Goal: Register for event/course

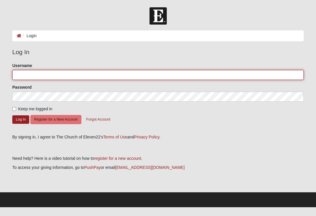
click at [40, 78] on input "Username" at bounding box center [158, 75] width 292 height 10
click at [28, 75] on input "Username" at bounding box center [158, 75] width 292 height 10
type input "Hillery78"
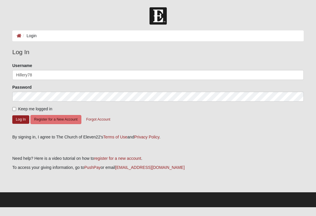
click at [21, 119] on button "Log In" at bounding box center [20, 119] width 17 height 8
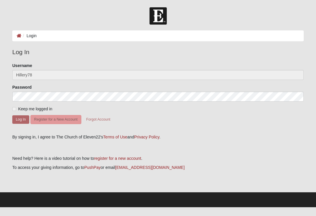
click at [19, 107] on span "Keep me logged in" at bounding box center [35, 109] width 34 height 5
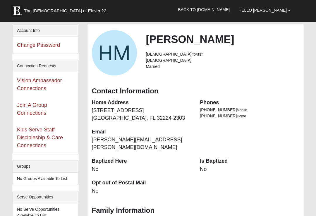
click at [18, 110] on link "Join A Group Connections" at bounding box center [32, 109] width 30 height 14
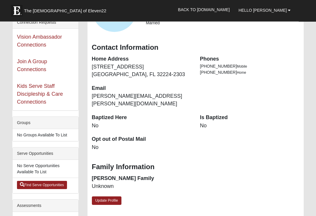
scroll to position [44, 0]
click at [108, 197] on link "Update Profile" at bounding box center [107, 201] width 30 height 8
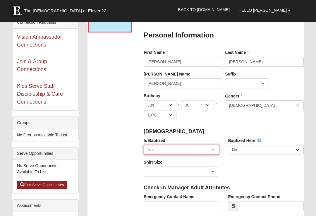
click at [196, 152] on select "No Yes" at bounding box center [182, 150] width 76 height 10
select select "True"
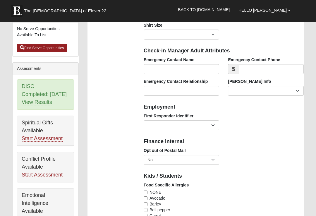
scroll to position [177, 0]
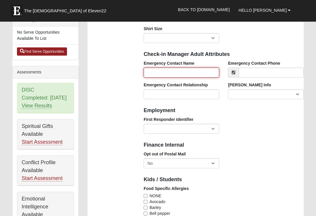
click at [176, 69] on input "Emergency Contact Name" at bounding box center [182, 73] width 76 height 10
type input "Kevin Maher"
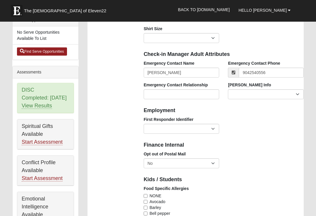
click at [185, 92] on input "Emergency Contact Relationship" at bounding box center [182, 94] width 76 height 10
type input "(904) 254-0556"
type input "husband"
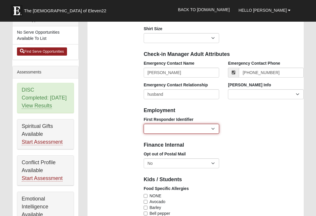
click at [205, 128] on select "EMT | Paramedic | Medical Firefighter | Fire Department Police Officer | Sherif…" at bounding box center [182, 129] width 76 height 10
click at [206, 128] on select "EMT | Paramedic | Medical Firefighter | Fire Department Police Officer | Sherif…" at bounding box center [182, 129] width 76 height 10
select select "2461"
click at [207, 126] on select "EMT | Paramedic | Medical Firefighter | Fire Department Police Officer | Sherif…" at bounding box center [182, 129] width 76 height 10
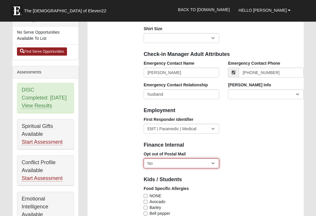
click at [209, 163] on select "No Yes" at bounding box center [182, 163] width 76 height 10
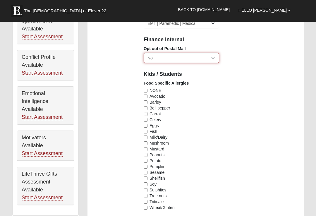
scroll to position [284, 0]
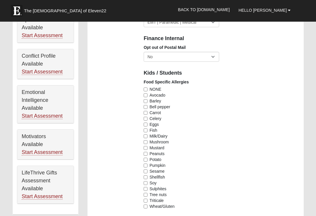
click at [148, 88] on input "NONE" at bounding box center [146, 90] width 4 height 4
checkbox input "true"
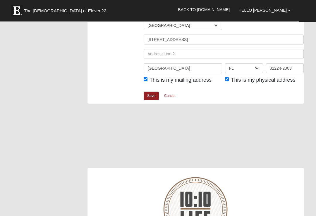
scroll to position [800, 0]
click at [147, 95] on link "Save" at bounding box center [151, 95] width 15 height 8
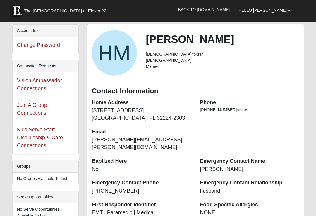
click at [30, 138] on link "Kids Serve Staff Discipleship & Care Connections" at bounding box center [40, 138] width 46 height 22
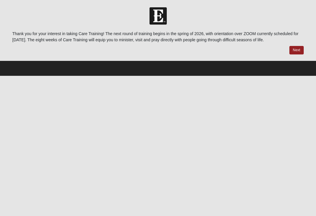
click at [296, 49] on link "Next" at bounding box center [297, 50] width 14 height 8
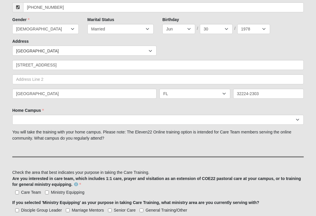
scroll to position [140, 0]
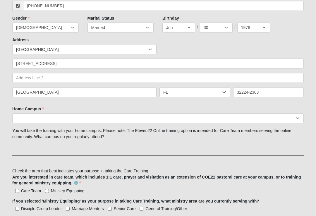
click at [18, 128] on p "You will take the training with your home campus. Please note: The Eleven22 Onl…" at bounding box center [158, 134] width 292 height 12
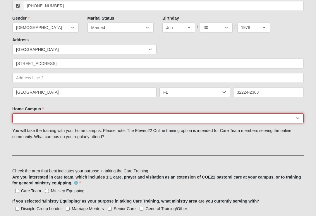
click at [22, 121] on select "[GEOGRAPHIC_DATA] [GEOGRAPHIC_DATA] (Coming Soon) Eleven22 Online [PERSON_NAME]…" at bounding box center [158, 119] width 292 height 10
select select "3"
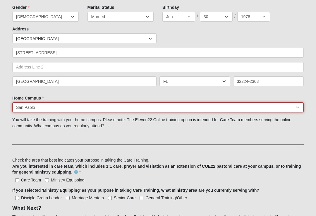
scroll to position [152, 0]
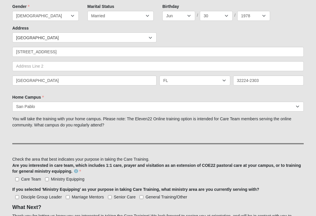
click at [18, 178] on input "Care Team" at bounding box center [17, 179] width 4 height 4
checkbox input "true"
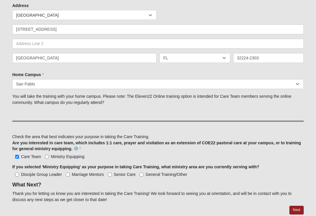
scroll to position [185, 0]
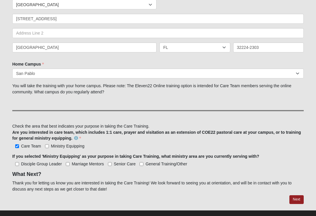
click at [298, 202] on link "Next" at bounding box center [297, 199] width 14 height 8
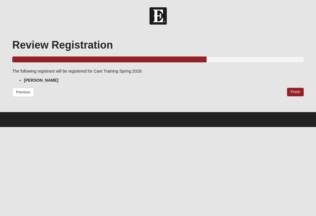
click at [299, 92] on link "Finish" at bounding box center [295, 92] width 17 height 8
